Goal: Register for event/course

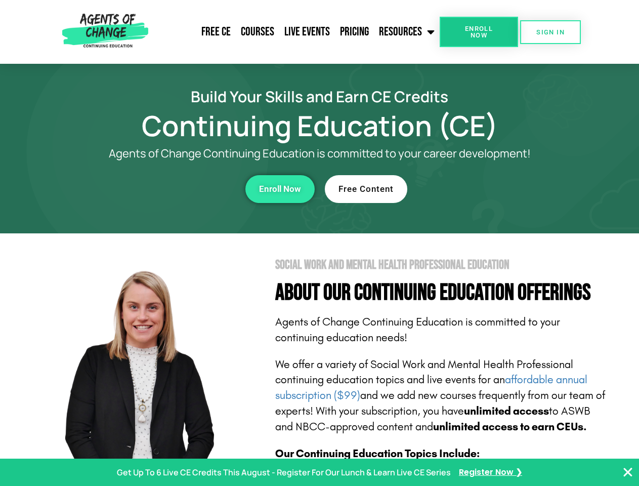
click at [319, 243] on section "Social Work and Mental Health Professional Education About Our Continuing Educa…" at bounding box center [319, 445] width 639 height 425
click at [479, 32] on span "Enroll Now" at bounding box center [479, 31] width 46 height 13
click at [550, 32] on span "SIGN IN" at bounding box center [550, 32] width 28 height 7
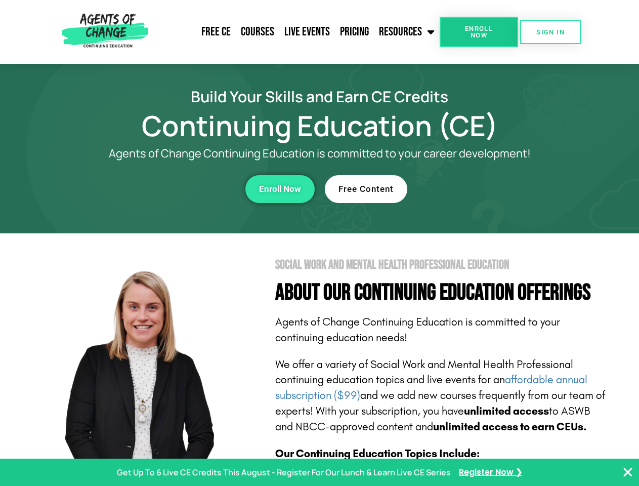
click at [176, 189] on div "Enroll Now" at bounding box center [175, 189] width 278 height 28
click at [280, 189] on span "Enroll Now" at bounding box center [280, 189] width 42 height 9
click at [464, 189] on div "Free Content" at bounding box center [464, 189] width 278 height 28
